Goal: Information Seeking & Learning: Learn about a topic

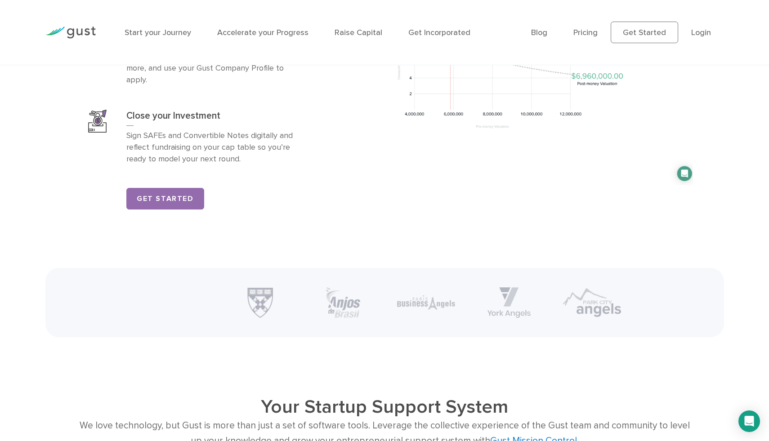
scroll to position [1743, 0]
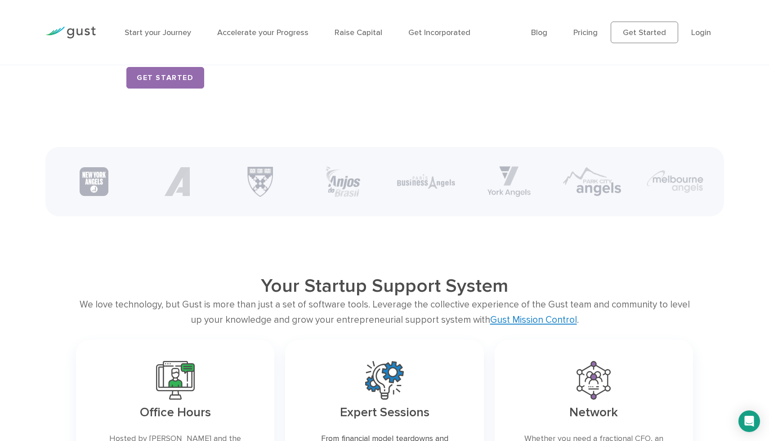
click at [361, 41] on div "Start your Journey Accelerate your Progress Raise Capital Get Incorporated" at bounding box center [321, 32] width 406 height 39
click at [361, 39] on div "Start your Journey Accelerate your Progress Raise Capital Get Incorporated" at bounding box center [321, 32] width 406 height 39
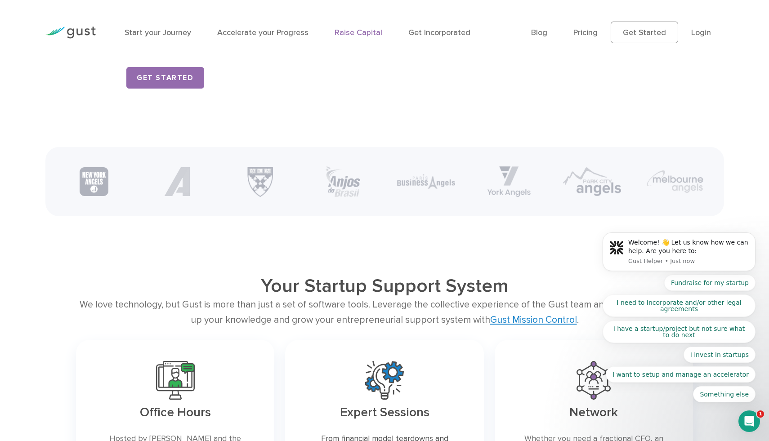
scroll to position [0, 0]
click at [362, 36] on link "Raise Capital" at bounding box center [358, 32] width 48 height 9
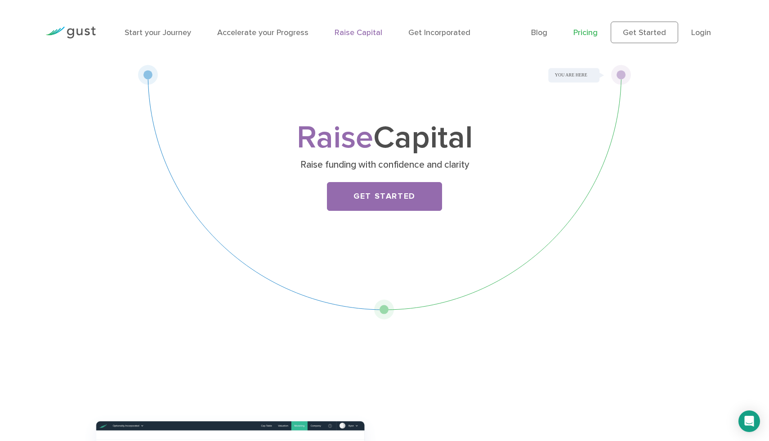
click at [582, 31] on link "Pricing" at bounding box center [585, 32] width 24 height 9
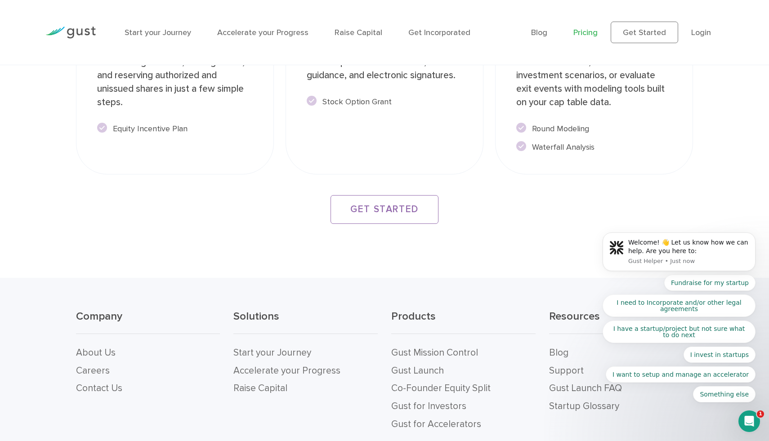
scroll to position [1808, 0]
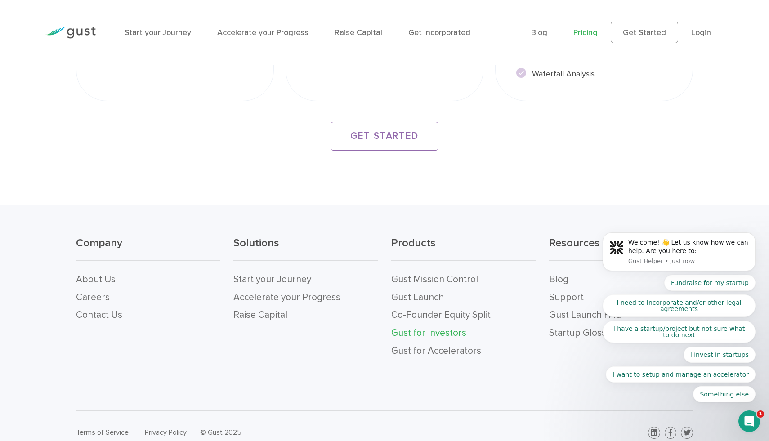
click at [418, 327] on link "Gust for Investors" at bounding box center [428, 332] width 75 height 11
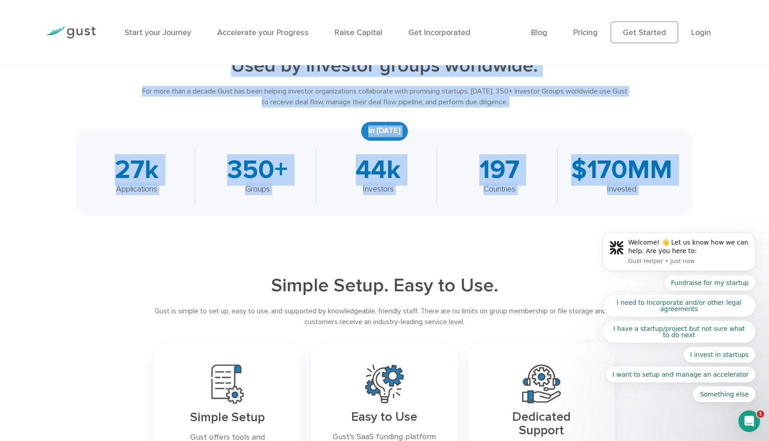
scroll to position [386, 0]
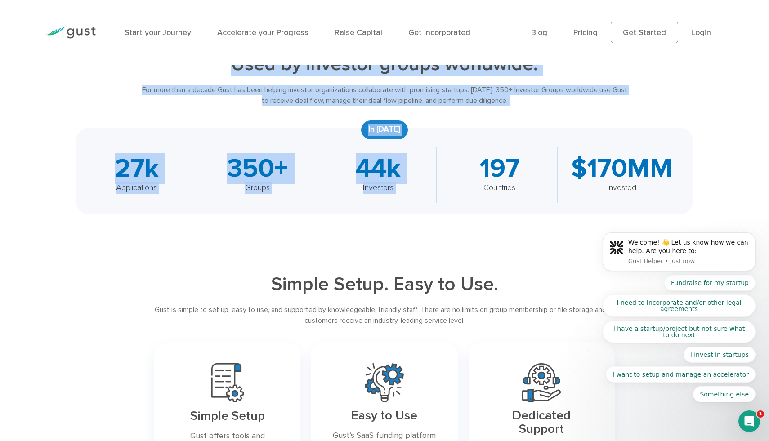
drag, startPoint x: 222, startPoint y: 112, endPoint x: 556, endPoint y: 140, distance: 334.6
click at [551, 132] on div "Used by investor groups worldwide. For more than a decade Gust has been helping…" at bounding box center [384, 133] width 630 height 161
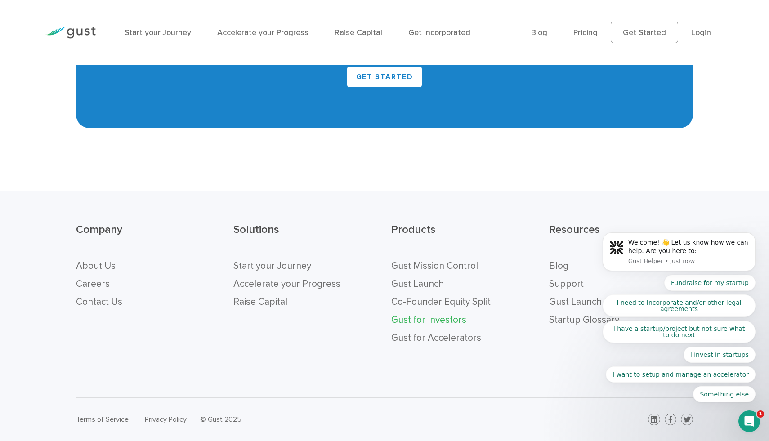
scroll to position [2410, 0]
click at [436, 331] on li "Gust for Accelerators" at bounding box center [463, 338] width 144 height 18
click at [436, 338] on link "Gust for Accelerators" at bounding box center [436, 337] width 90 height 11
